Goal: Use online tool/utility

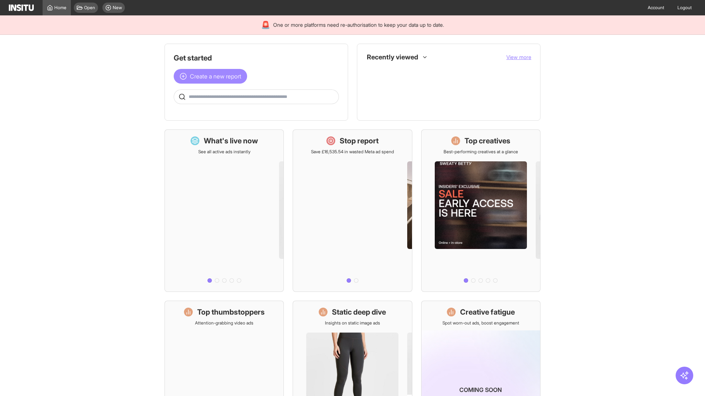
click at [212, 76] on span "Create a new report" at bounding box center [215, 76] width 51 height 9
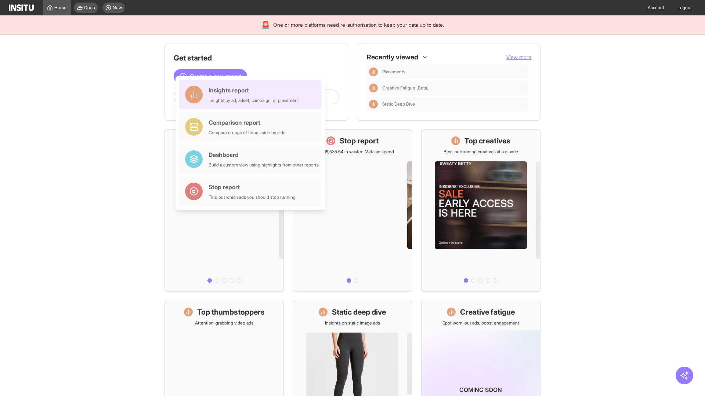
click at [252, 95] on div "Insights report Insights by ad, adset, campaign, or placement" at bounding box center [254, 95] width 90 height 18
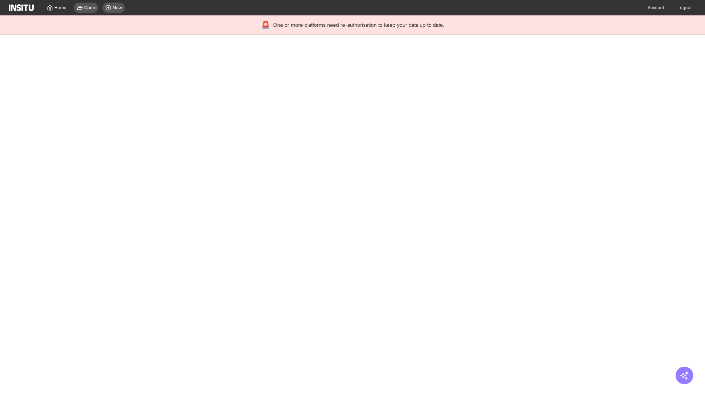
select select "**"
